Goal: Task Accomplishment & Management: Complete application form

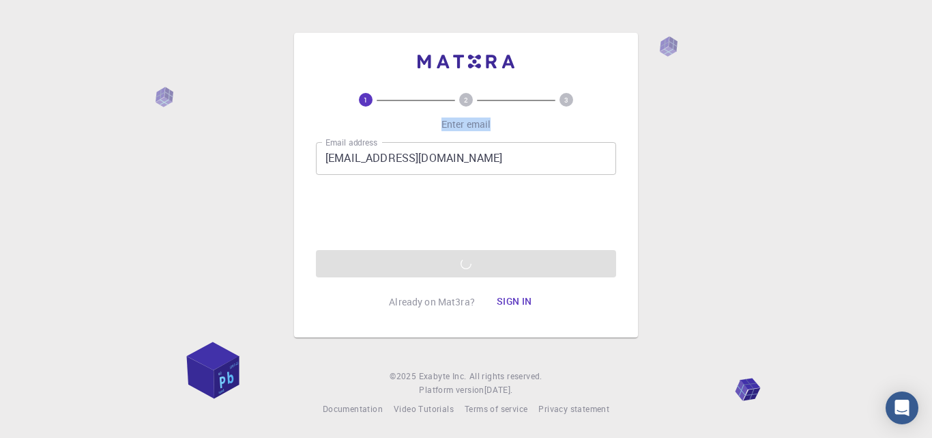
drag, startPoint x: 442, startPoint y: 121, endPoint x: 492, endPoint y: 123, distance: 49.9
click at [492, 123] on div "1 2 3 Enter email Email address [EMAIL_ADDRESS][DOMAIN_NAME] Email address 0cAF…" at bounding box center [466, 204] width 300 height 223
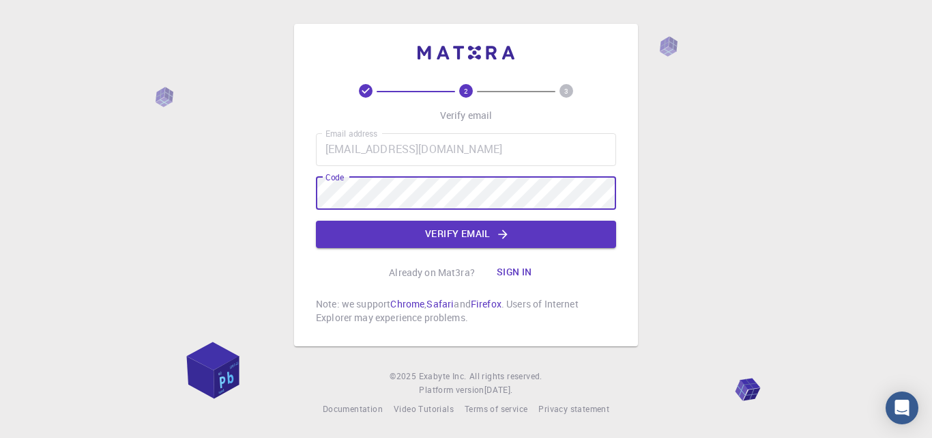
click at [483, 234] on button "Verify email" at bounding box center [466, 233] width 300 height 27
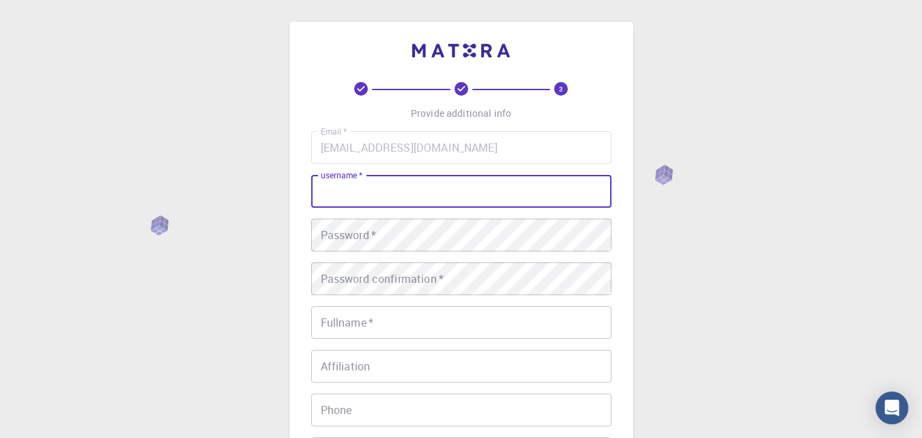
drag, startPoint x: 424, startPoint y: 175, endPoint x: 412, endPoint y: 185, distance: 15.5
click at [421, 178] on input "username   *" at bounding box center [461, 191] width 300 height 33
type input "[PERSON_NAME]"
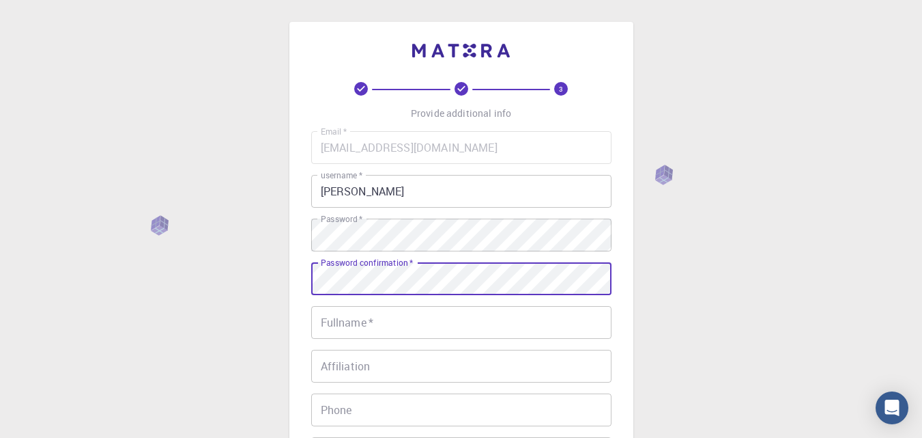
click at [410, 328] on input "Fullname   *" at bounding box center [461, 322] width 300 height 33
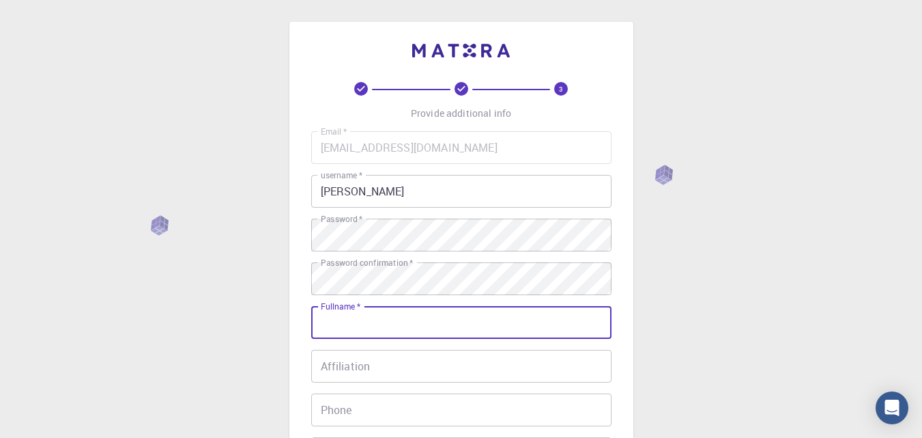
type input "[PERSON_NAME]"
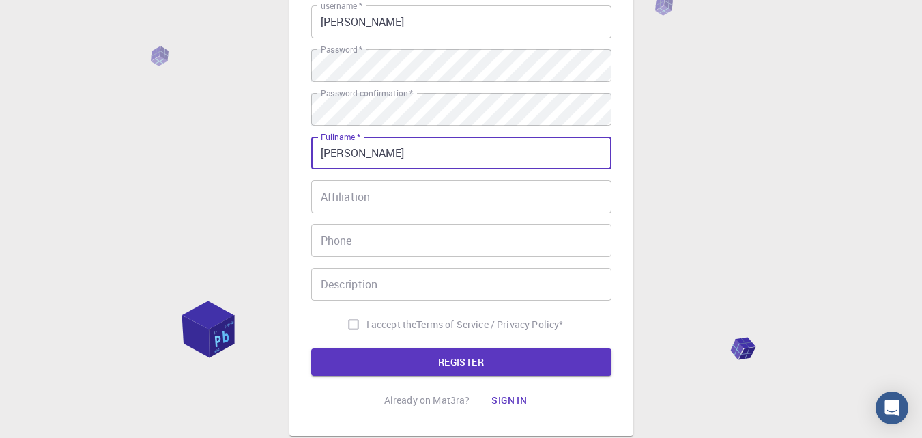
scroll to position [205, 0]
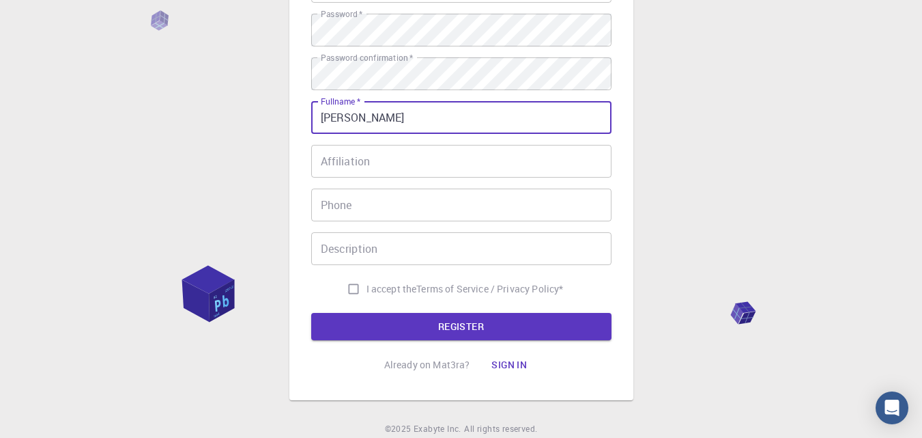
click at [350, 290] on input "I accept the Terms of Service / Privacy Policy *" at bounding box center [354, 289] width 26 height 26
checkbox input "true"
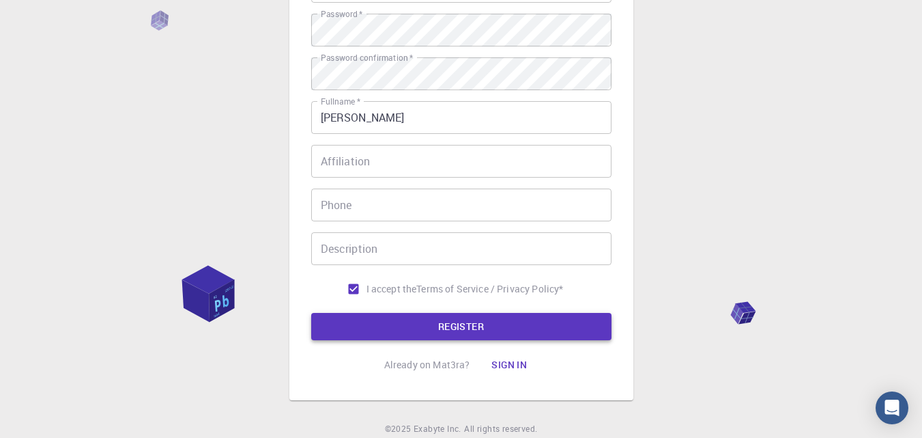
click at [393, 316] on button "REGISTER" at bounding box center [461, 326] width 300 height 27
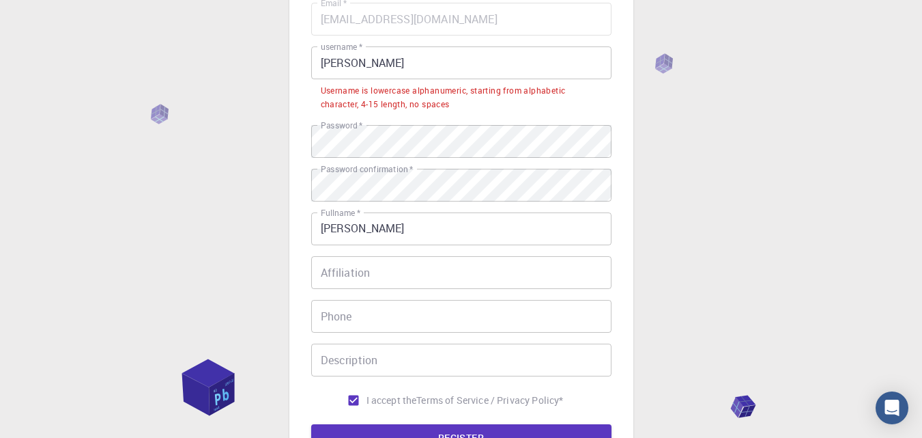
scroll to position [68, 0]
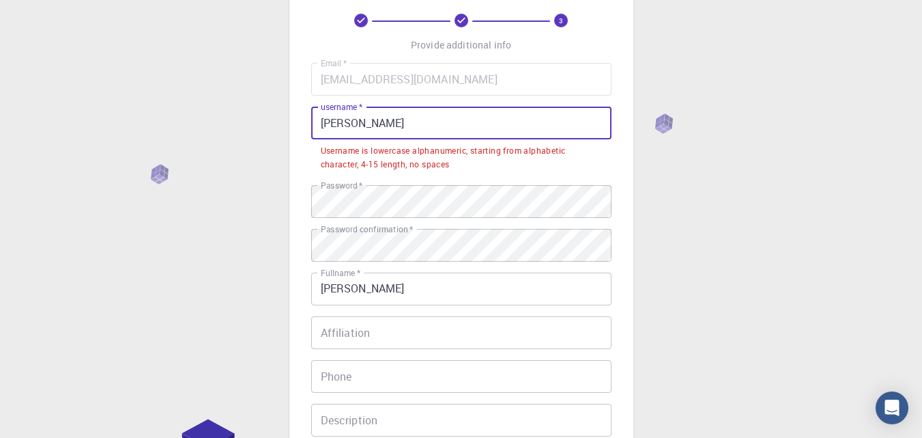
click at [390, 119] on input "[PERSON_NAME]" at bounding box center [461, 122] width 300 height 33
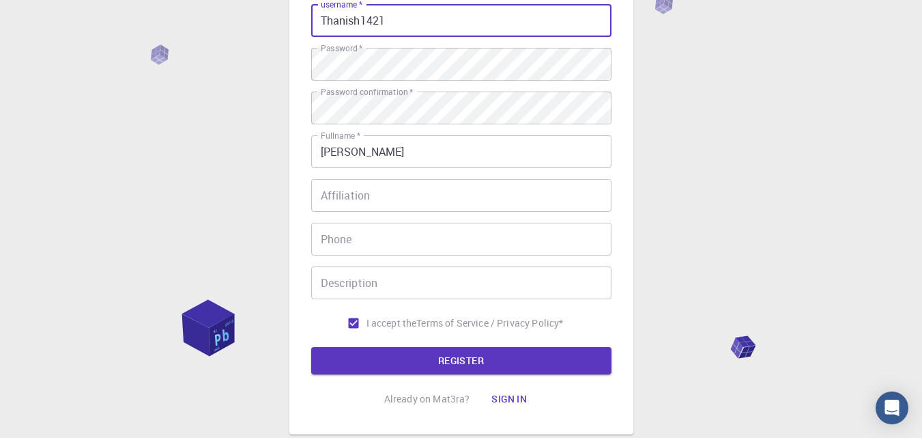
scroll to position [257, 0]
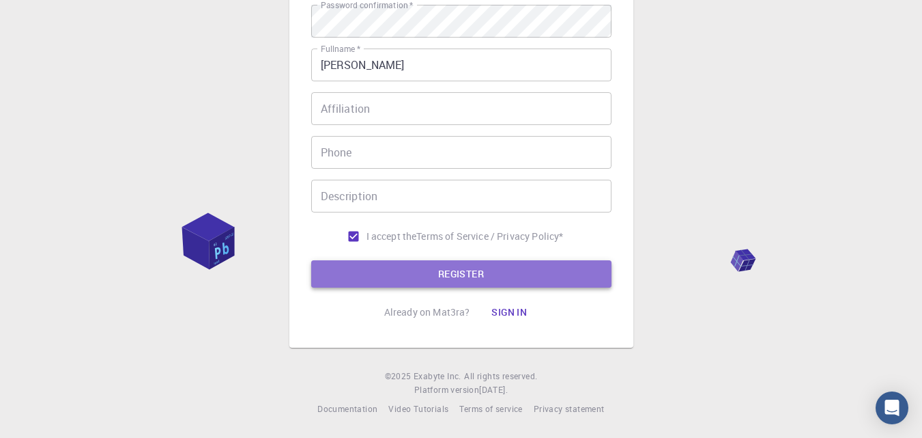
click at [443, 271] on button "REGISTER" at bounding box center [461, 273] width 300 height 27
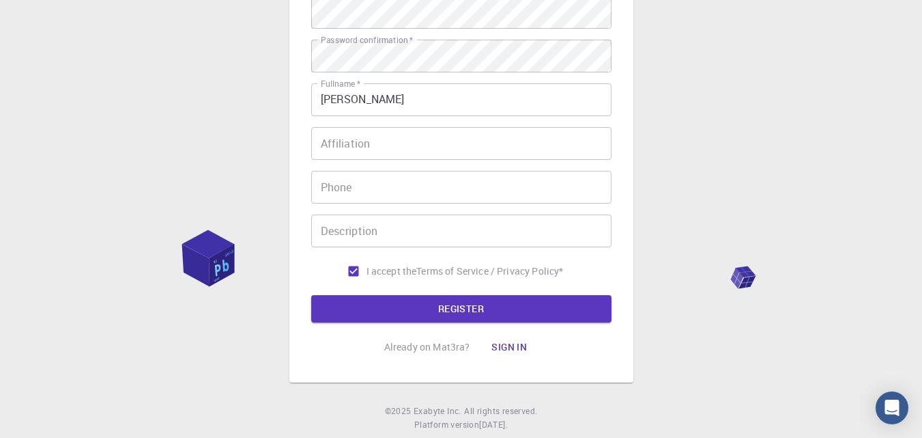
scroll to position [292, 0]
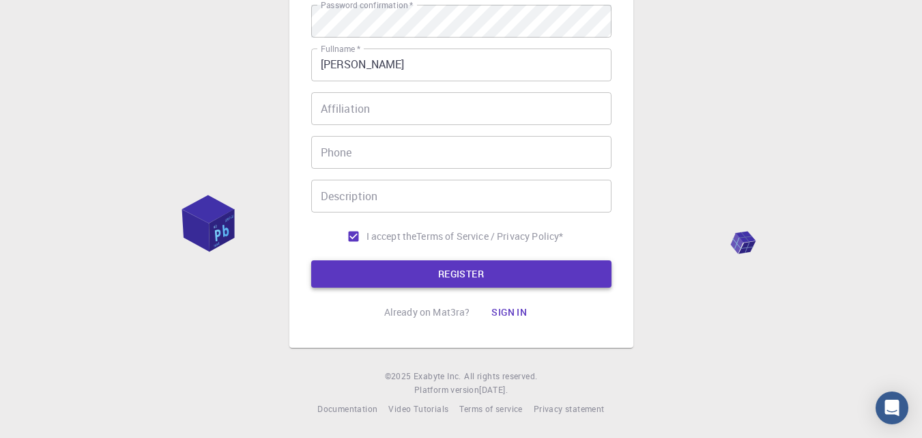
click at [481, 275] on button "REGISTER" at bounding box center [461, 273] width 300 height 27
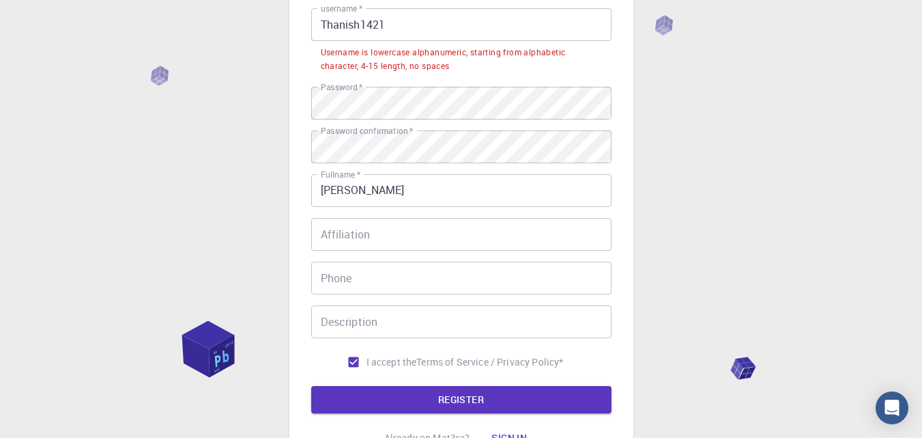
scroll to position [87, 0]
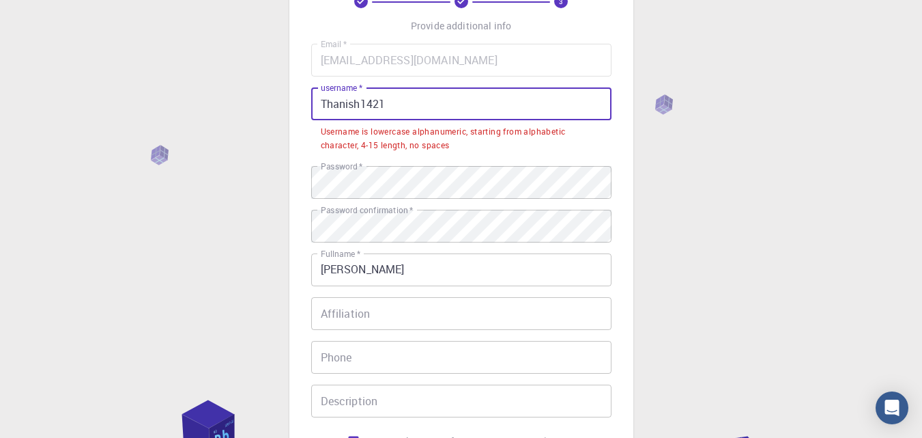
click at [440, 108] on input "Thanish1421" at bounding box center [461, 103] width 300 height 33
click at [358, 104] on input "Thanish1421" at bounding box center [461, 103] width 300 height 33
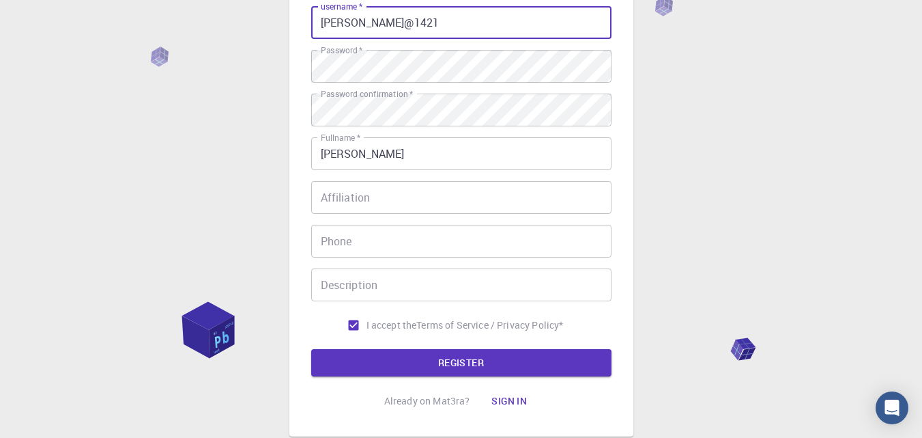
scroll to position [257, 0]
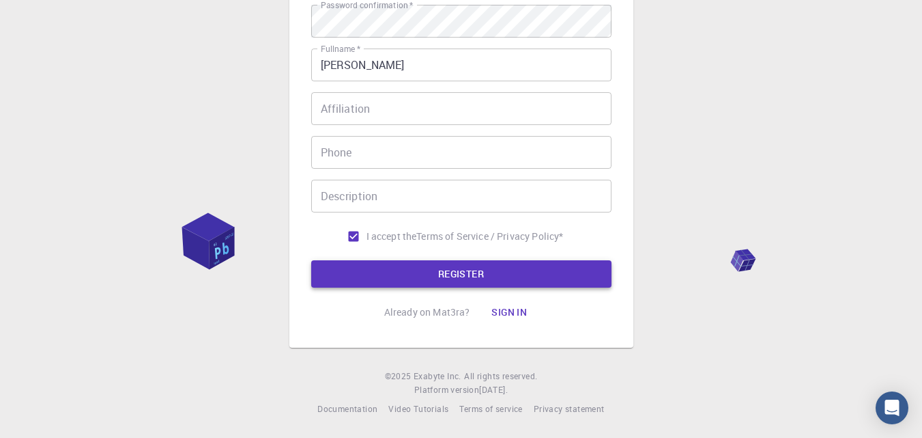
click at [465, 265] on button "REGISTER" at bounding box center [461, 273] width 300 height 27
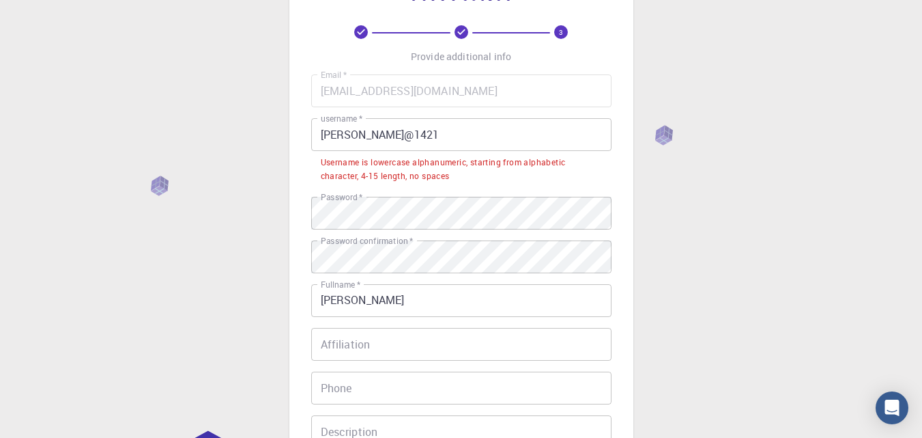
scroll to position [19, 0]
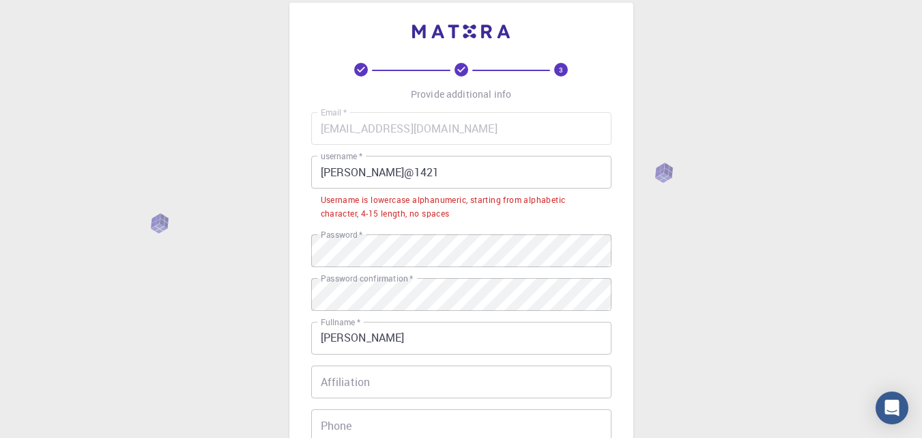
click at [368, 173] on input "[PERSON_NAME]@1421" at bounding box center [461, 172] width 300 height 33
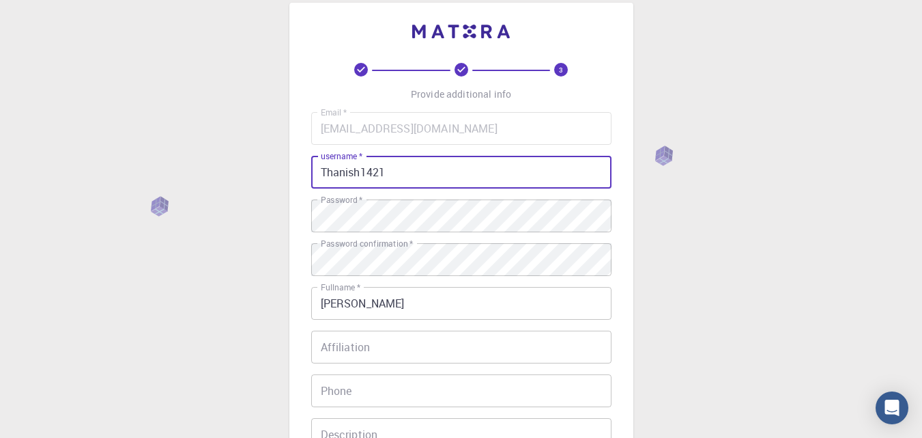
click at [324, 171] on input "Thanish1421" at bounding box center [461, 172] width 300 height 33
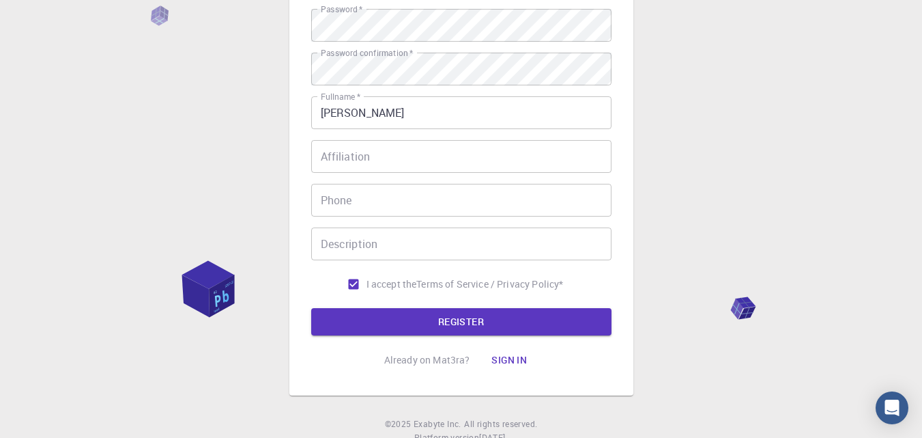
scroll to position [224, 0]
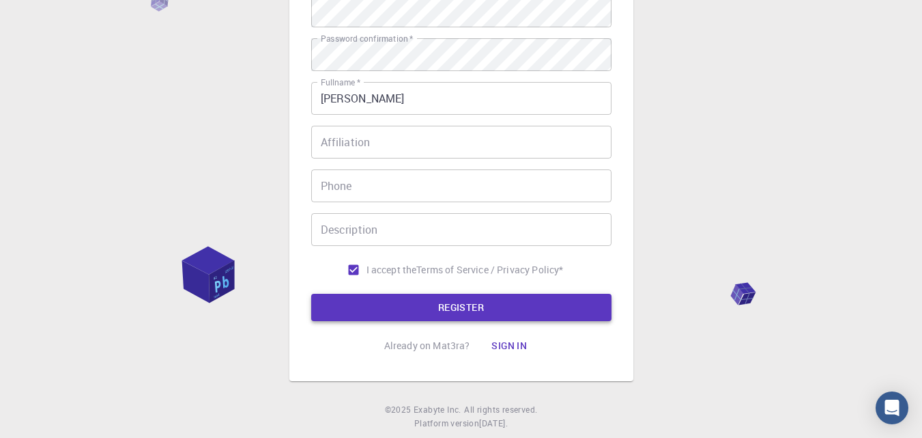
type input "thanish1421"
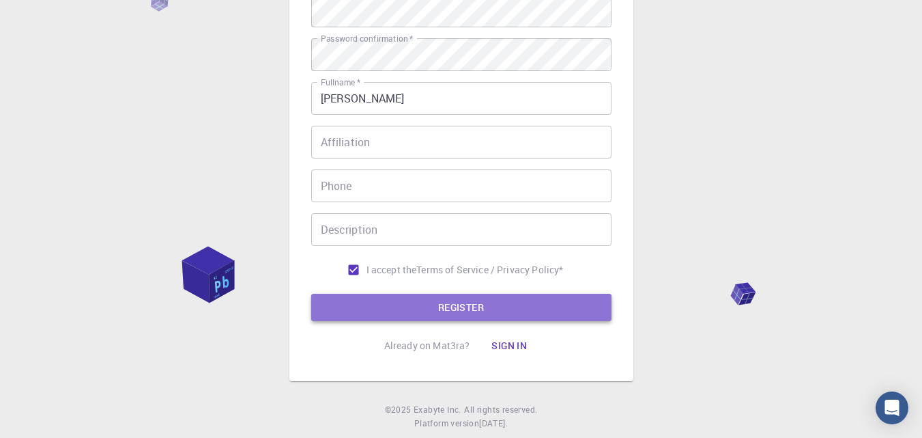
click at [412, 302] on button "REGISTER" at bounding box center [461, 307] width 300 height 27
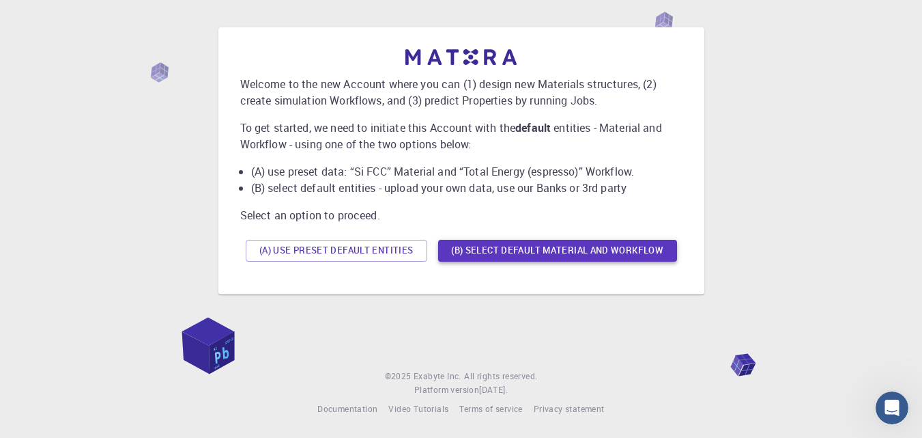
click at [478, 246] on button "(B) Select default material and workflow" at bounding box center [557, 251] width 239 height 22
